Goal: Task Accomplishment & Management: Manage account settings

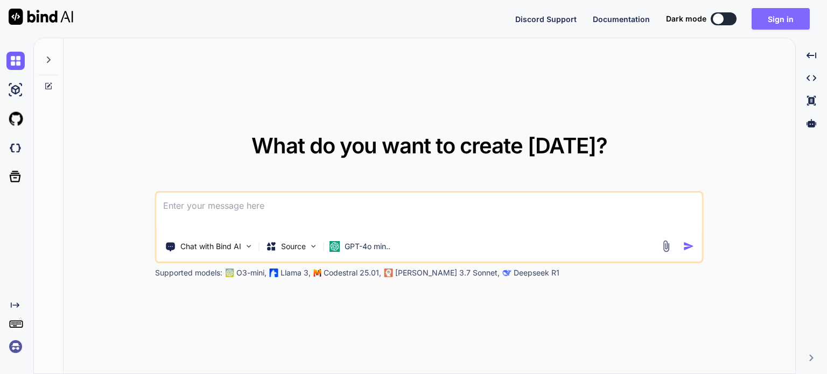
click at [793, 21] on button "Sign in" at bounding box center [781, 19] width 58 height 22
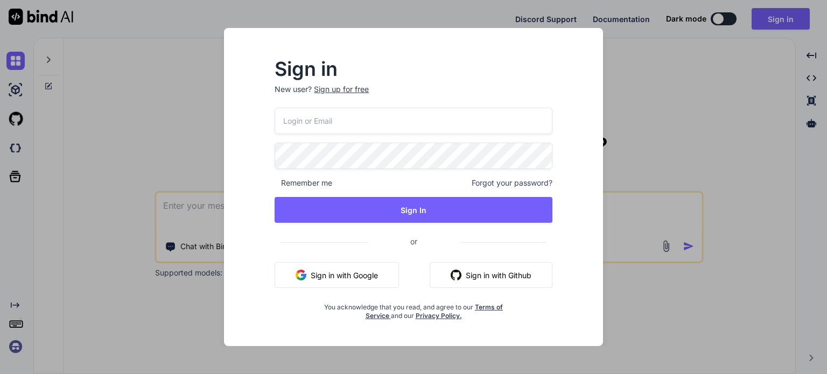
click at [411, 108] on input "email" at bounding box center [414, 121] width 278 height 26
click at [414, 115] on input "email" at bounding box center [414, 121] width 278 height 26
type input "j@[DOMAIN_NAME]"
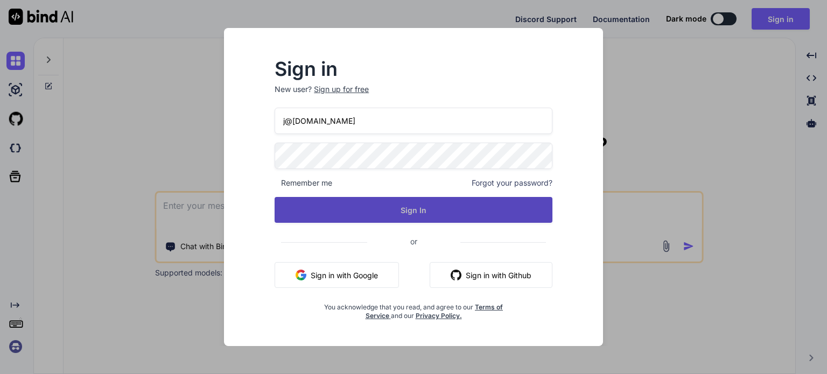
click at [448, 217] on button "Sign In" at bounding box center [414, 210] width 278 height 26
click at [407, 209] on button "Sign In" at bounding box center [414, 210] width 278 height 26
click at [431, 208] on button "Sign In" at bounding box center [414, 210] width 278 height 26
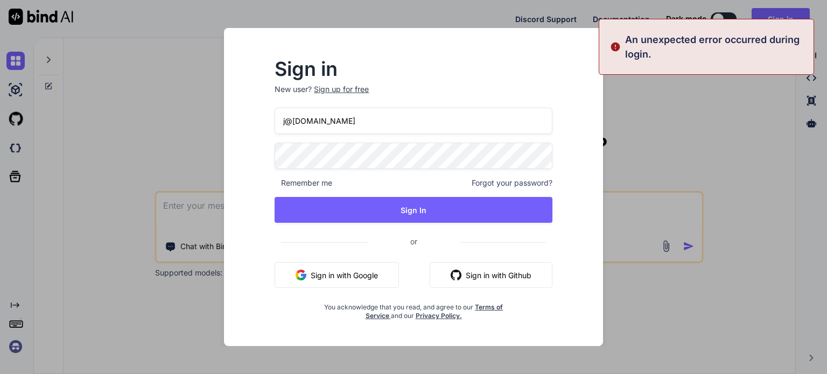
click at [496, 178] on span "Forgot your password?" at bounding box center [512, 183] width 81 height 11
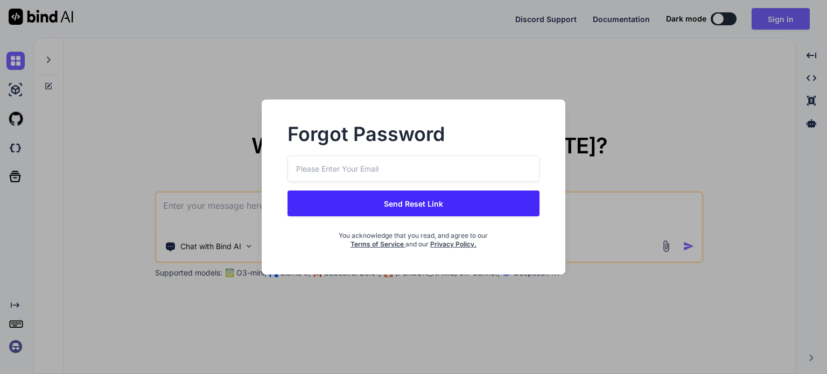
click at [391, 158] on input "email" at bounding box center [413, 169] width 251 height 26
type input "j@[DOMAIN_NAME]"
click at [394, 204] on button "Send Reset Link" at bounding box center [413, 204] width 251 height 26
click at [381, 199] on button "Send Reset Link" at bounding box center [413, 204] width 251 height 26
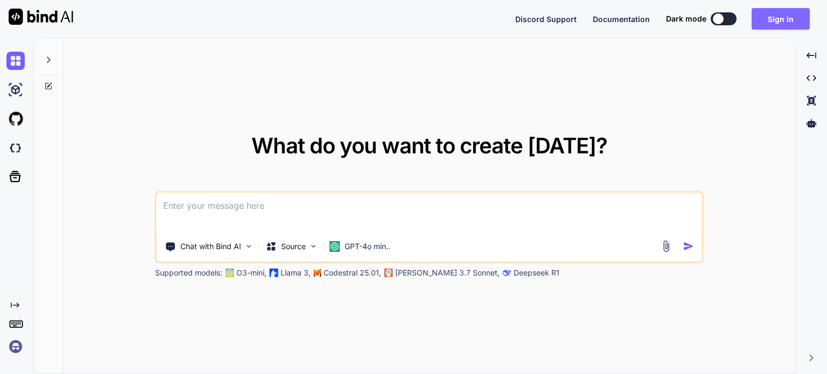
click at [782, 15] on button "Sign in" at bounding box center [781, 19] width 58 height 22
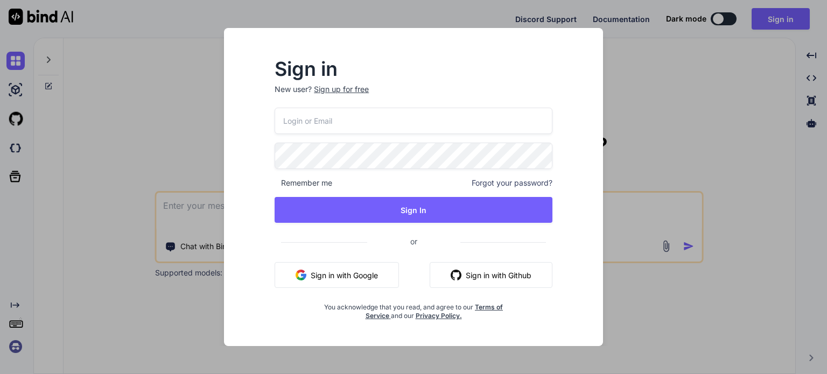
click at [496, 127] on input "email" at bounding box center [414, 121] width 278 height 26
type input "[PERSON_NAME][EMAIL_ADDRESS][DOMAIN_NAME]"
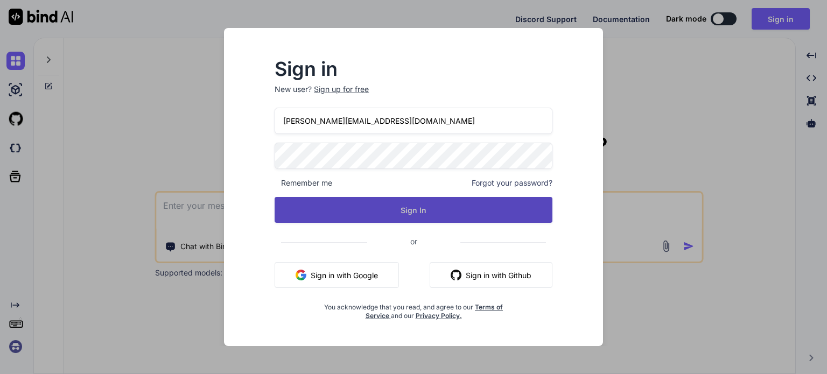
click at [422, 207] on button "Sign In" at bounding box center [414, 210] width 278 height 26
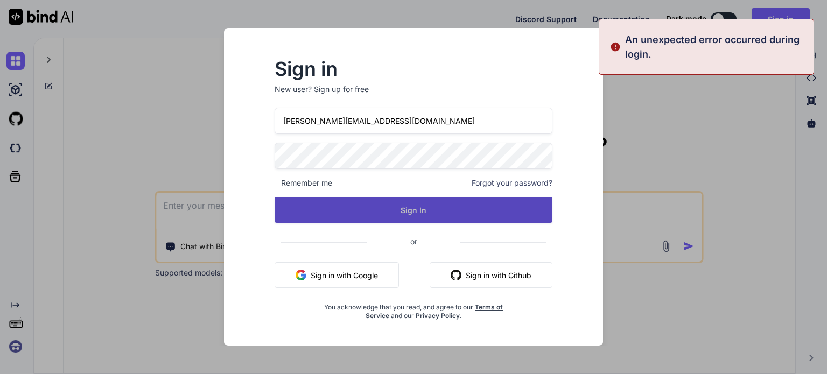
click at [387, 206] on button "Sign In" at bounding box center [414, 210] width 278 height 26
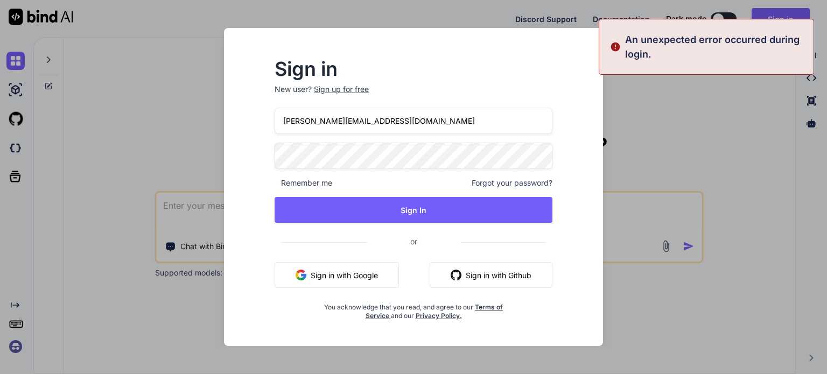
click at [501, 189] on div "[PERSON_NAME][EMAIL_ADDRESS][DOMAIN_NAME] Remember me Forgot your password? Sig…" at bounding box center [414, 214] width 278 height 213
click at [501, 185] on span "Forgot your password?" at bounding box center [512, 183] width 81 height 11
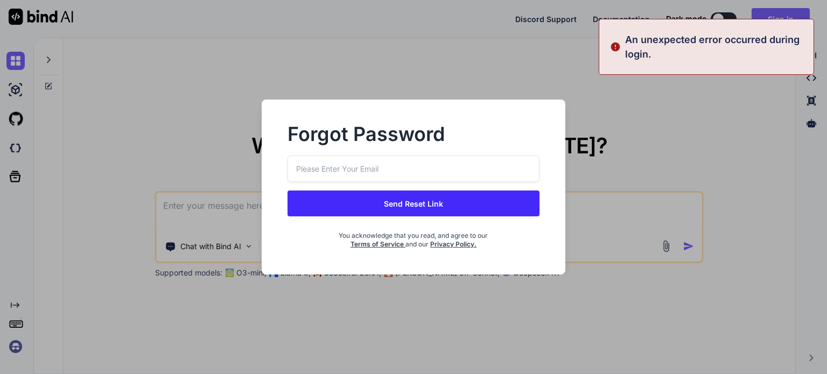
click at [410, 167] on input "email" at bounding box center [413, 169] width 251 height 26
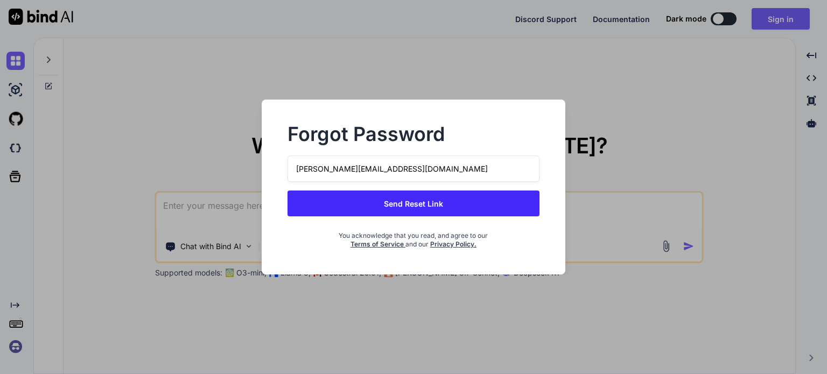
type input "[PERSON_NAME][EMAIL_ADDRESS][DOMAIN_NAME]"
click at [357, 207] on button "Send Reset Link" at bounding box center [413, 204] width 251 height 26
click at [396, 203] on button "Send Reset Link" at bounding box center [413, 204] width 251 height 26
